Goal: Task Accomplishment & Management: Use online tool/utility

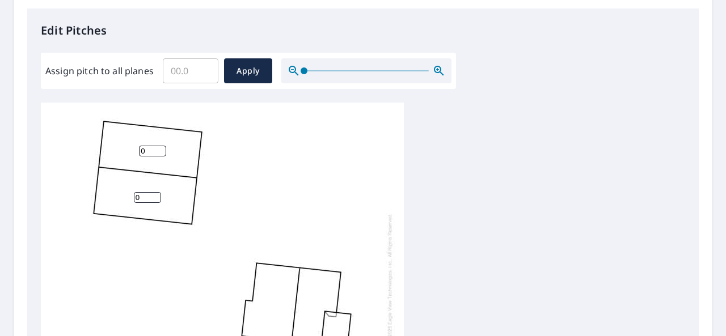
scroll to position [297, 0]
click at [175, 70] on input "Assign pitch to all planes" at bounding box center [191, 70] width 56 height 32
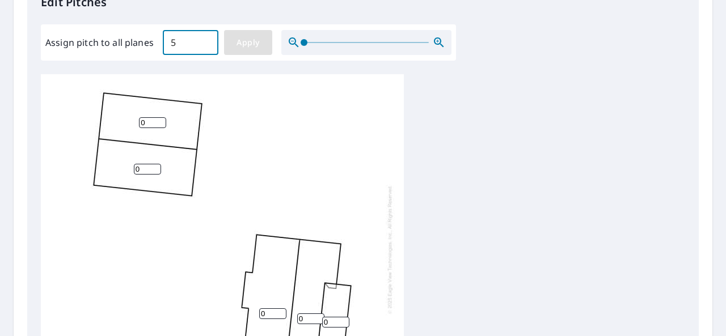
type input "5"
click at [248, 43] on span "Apply" at bounding box center [248, 43] width 30 height 14
type input "5"
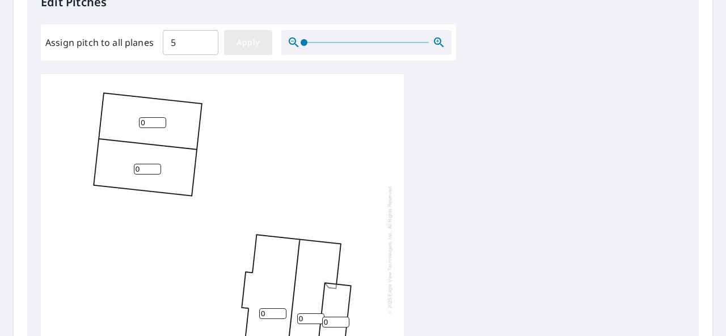
type input "5"
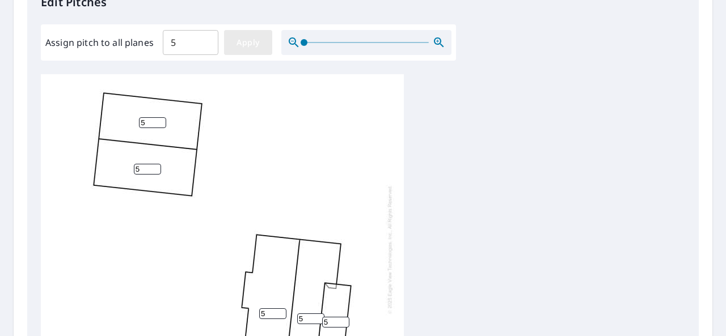
type input "5"
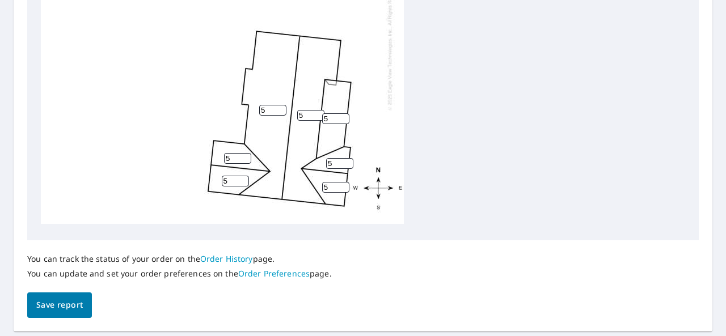
scroll to position [533, 0]
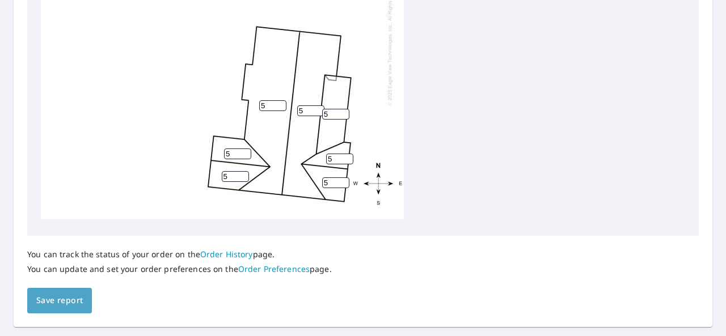
click at [70, 303] on span "Save report" at bounding box center [59, 301] width 47 height 14
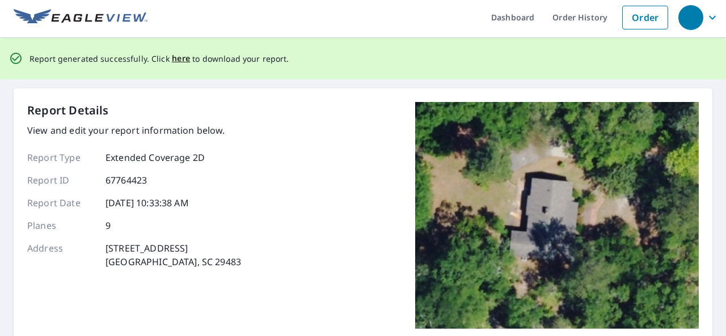
scroll to position [0, 0]
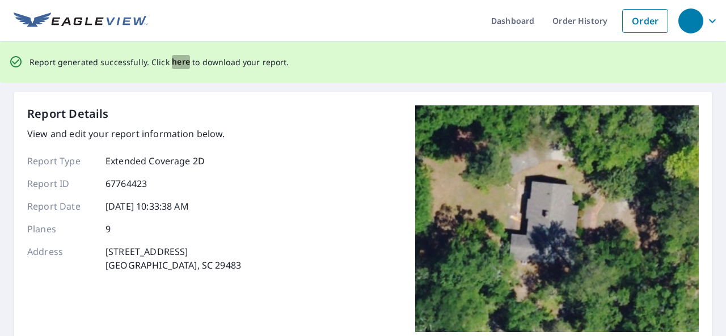
click at [179, 62] on span "here" at bounding box center [181, 62] width 19 height 14
